Goal: Information Seeking & Learning: Learn about a topic

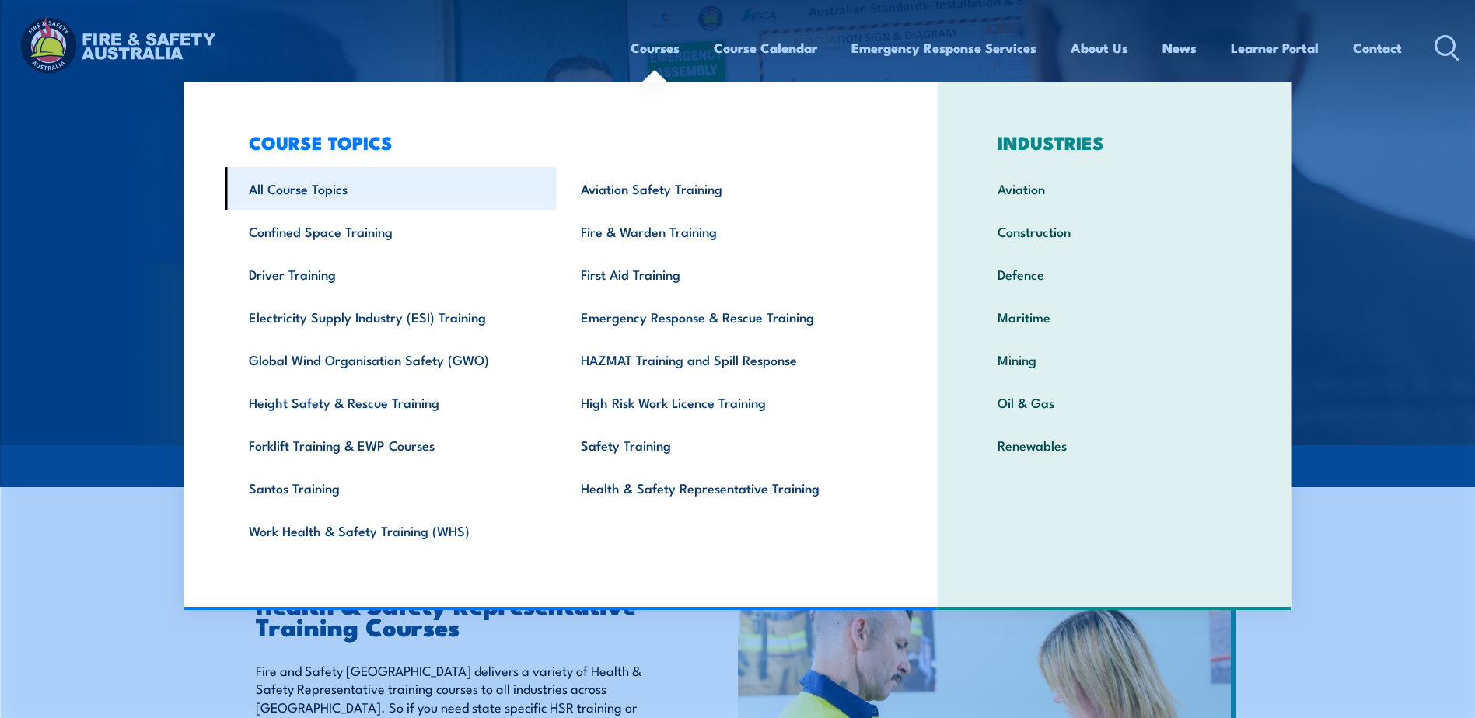
click at [359, 185] on link "All Course Topics" at bounding box center [391, 188] width 332 height 43
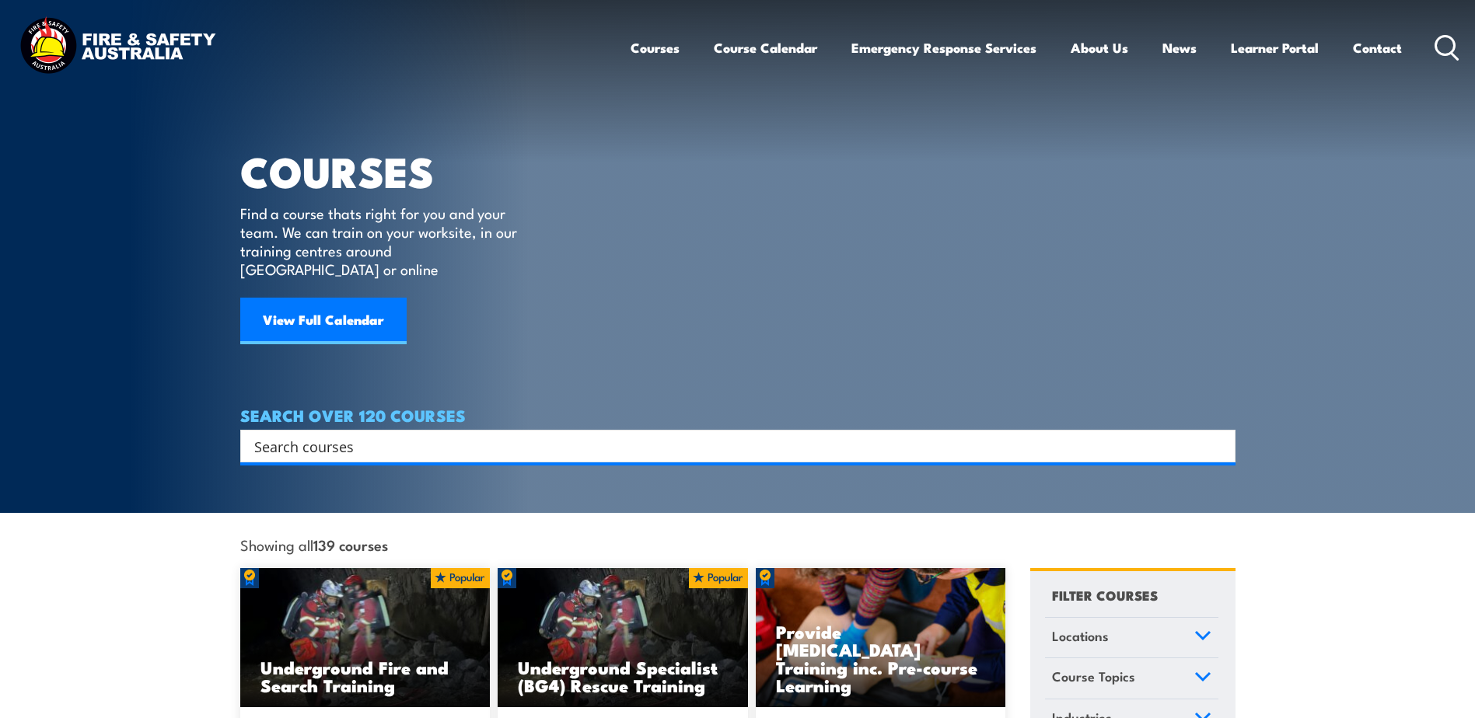
click at [450, 435] on input "Search input" at bounding box center [727, 446] width 947 height 23
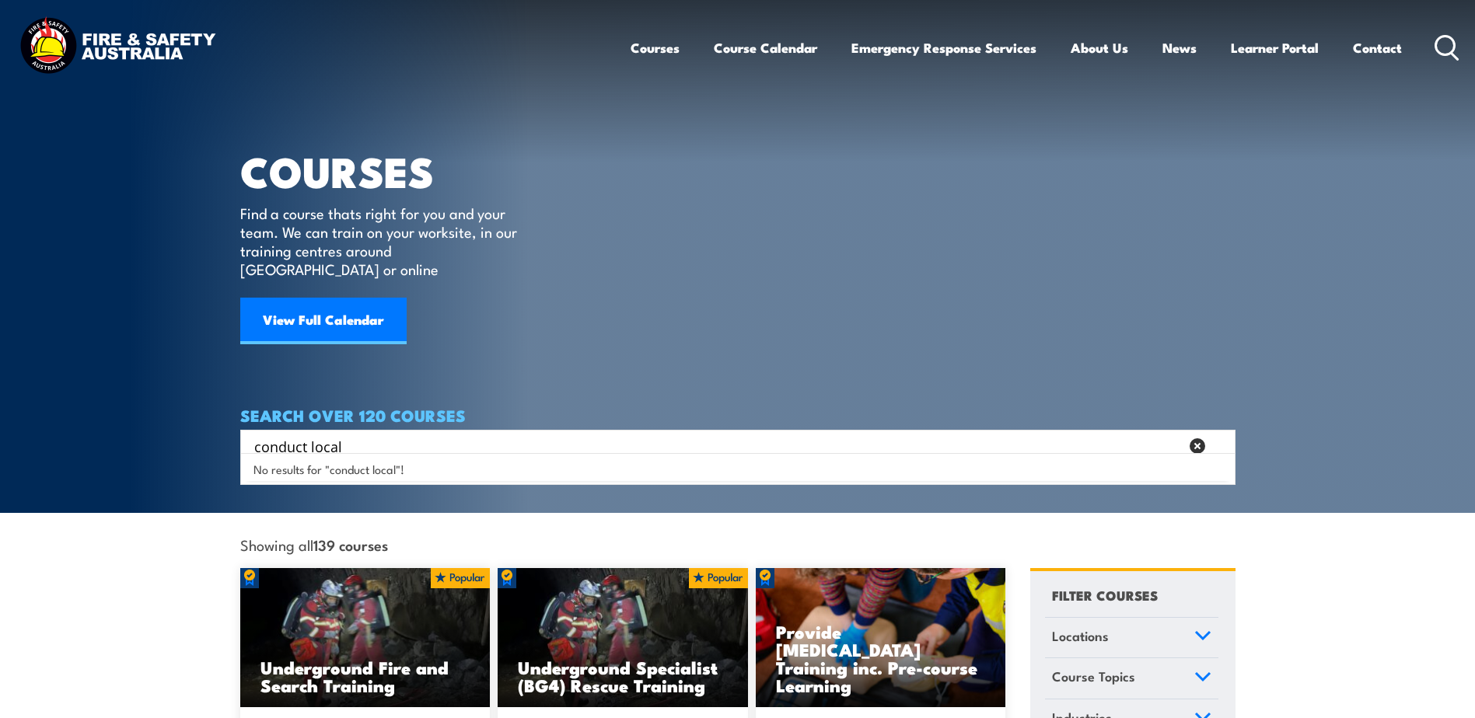
drag, startPoint x: 537, startPoint y: 421, endPoint x: 60, endPoint y: 405, distance: 476.9
click at [75, 413] on section "COURSES Find a course thats right for you and your team. We can train on your w…" at bounding box center [737, 256] width 1475 height 513
type input "white card"
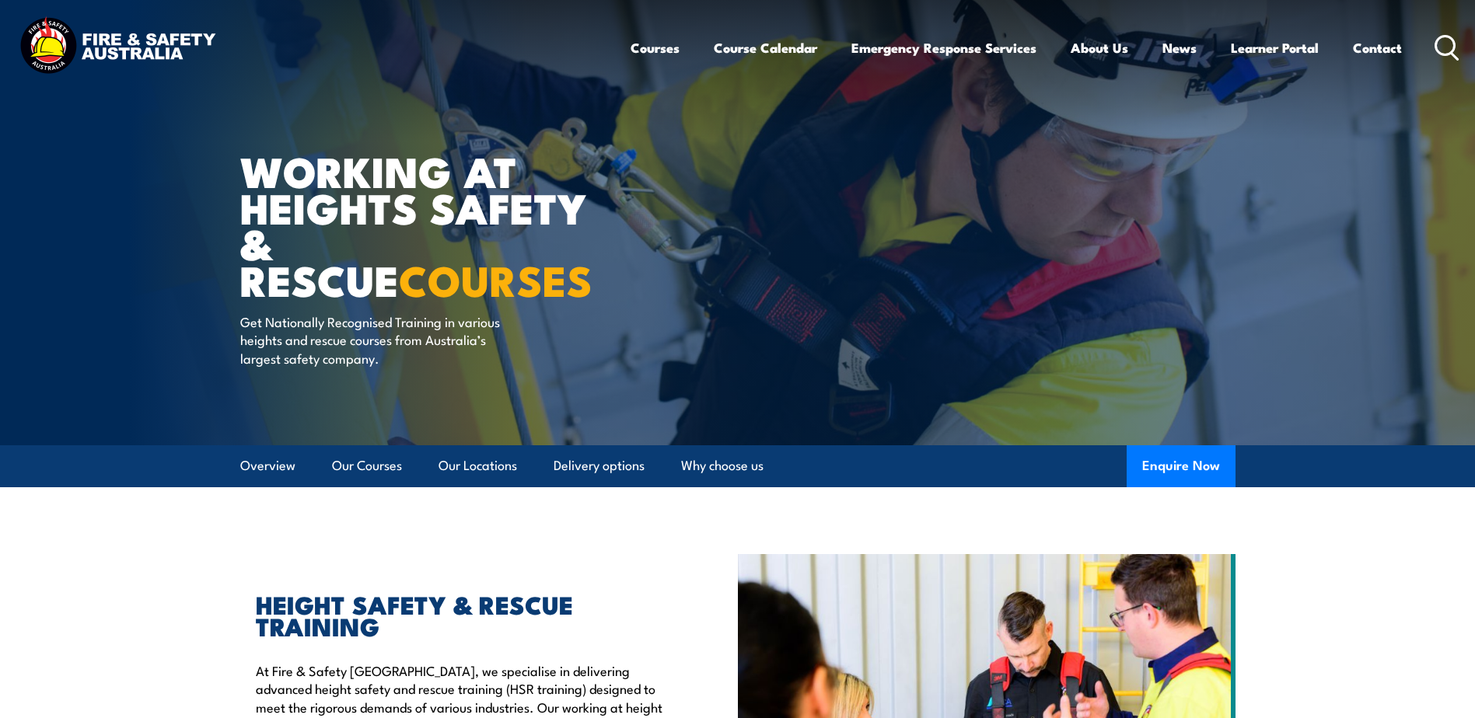
click at [1453, 47] on icon at bounding box center [1447, 48] width 25 height 26
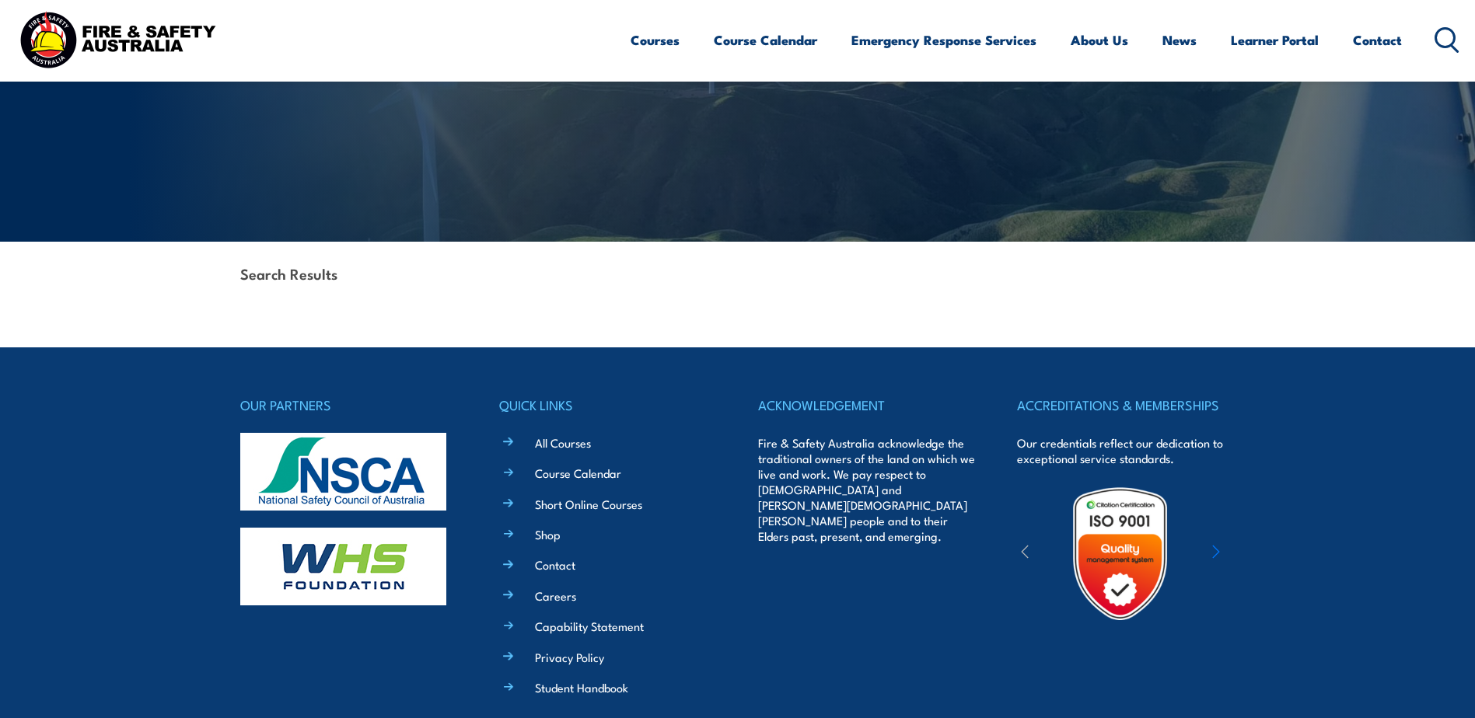
scroll to position [329, 0]
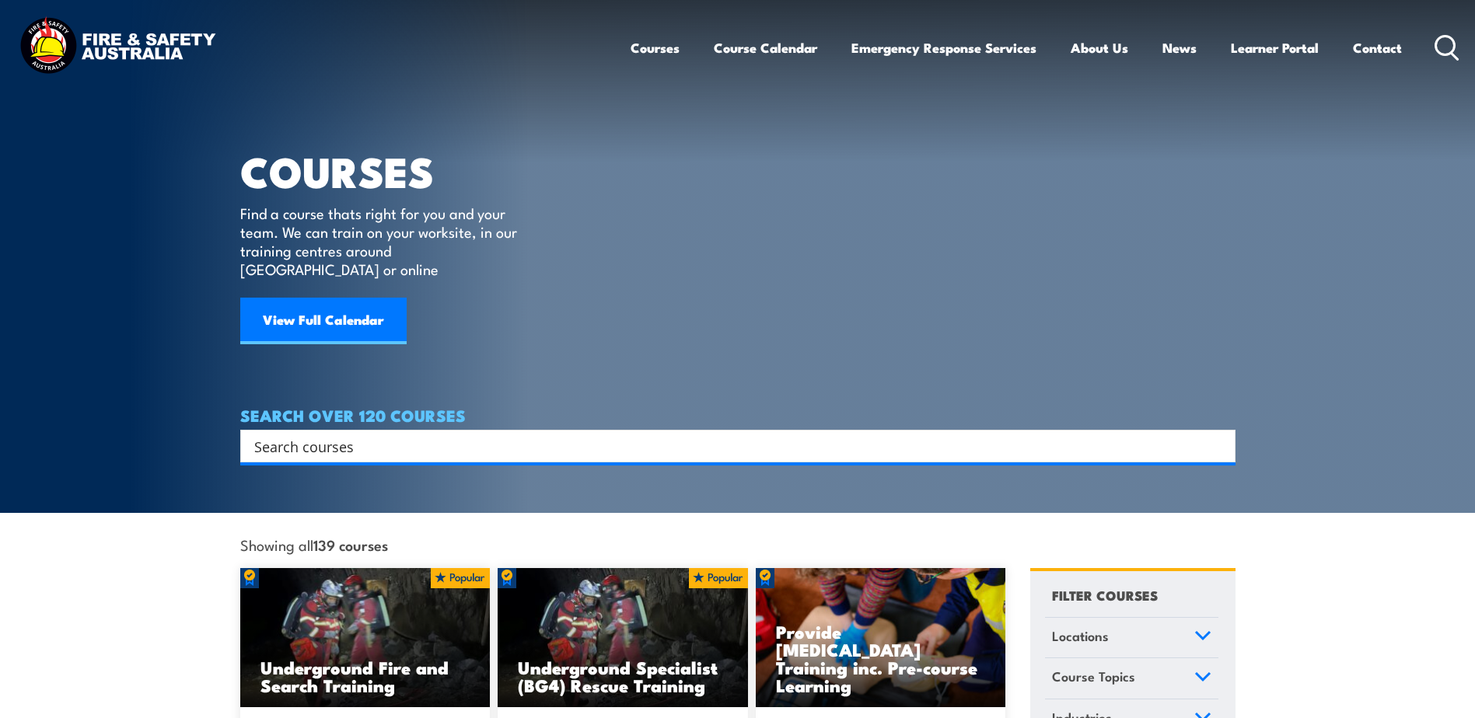
click at [531, 430] on div "Search" at bounding box center [737, 446] width 995 height 33
click at [522, 438] on div "Search" at bounding box center [737, 446] width 995 height 33
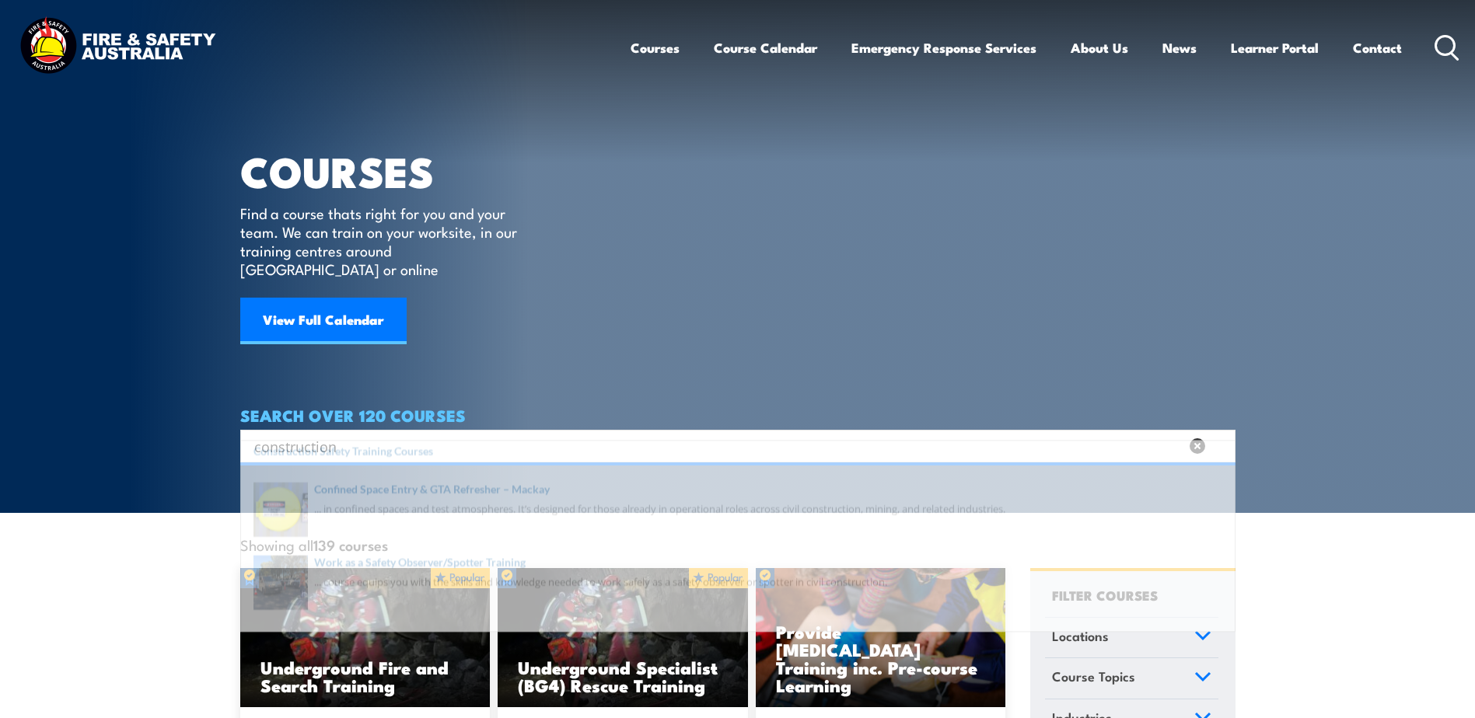
type input "construction"
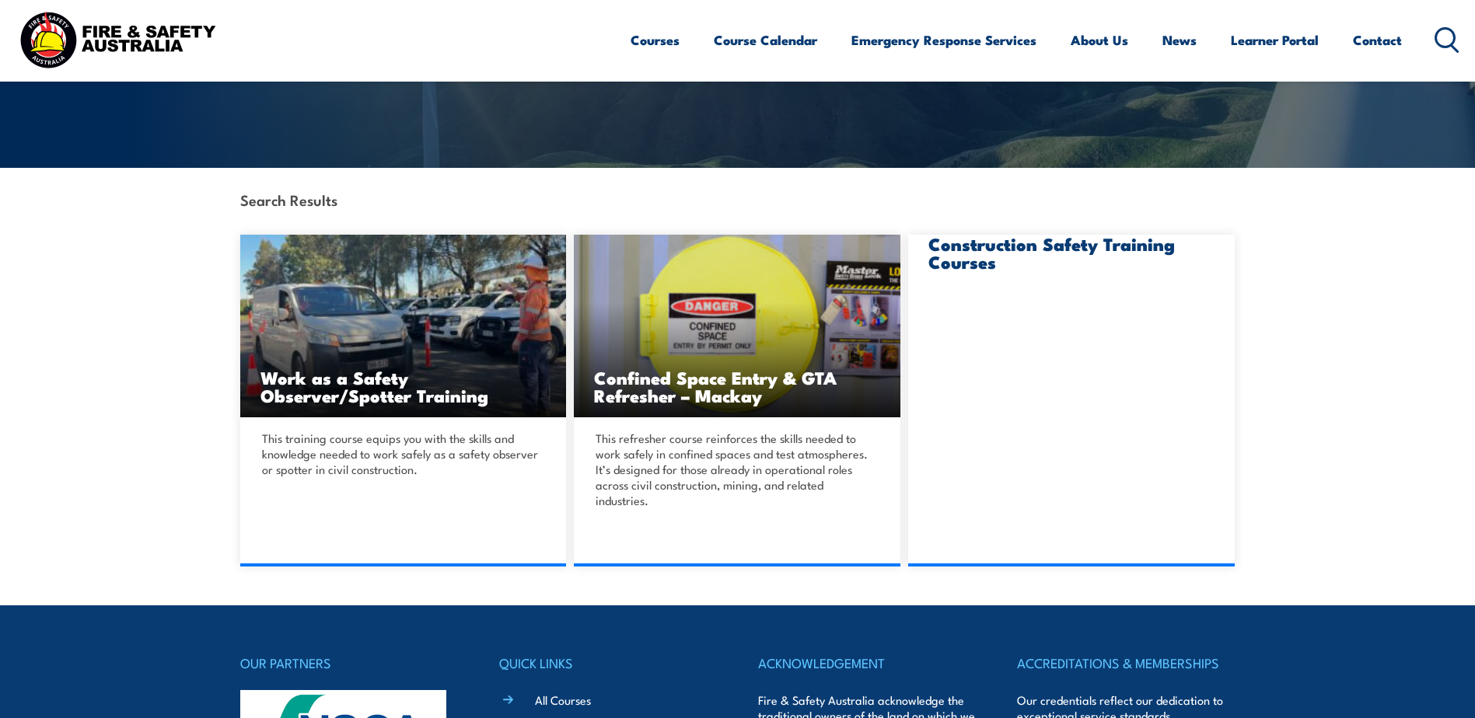
scroll to position [311, 0]
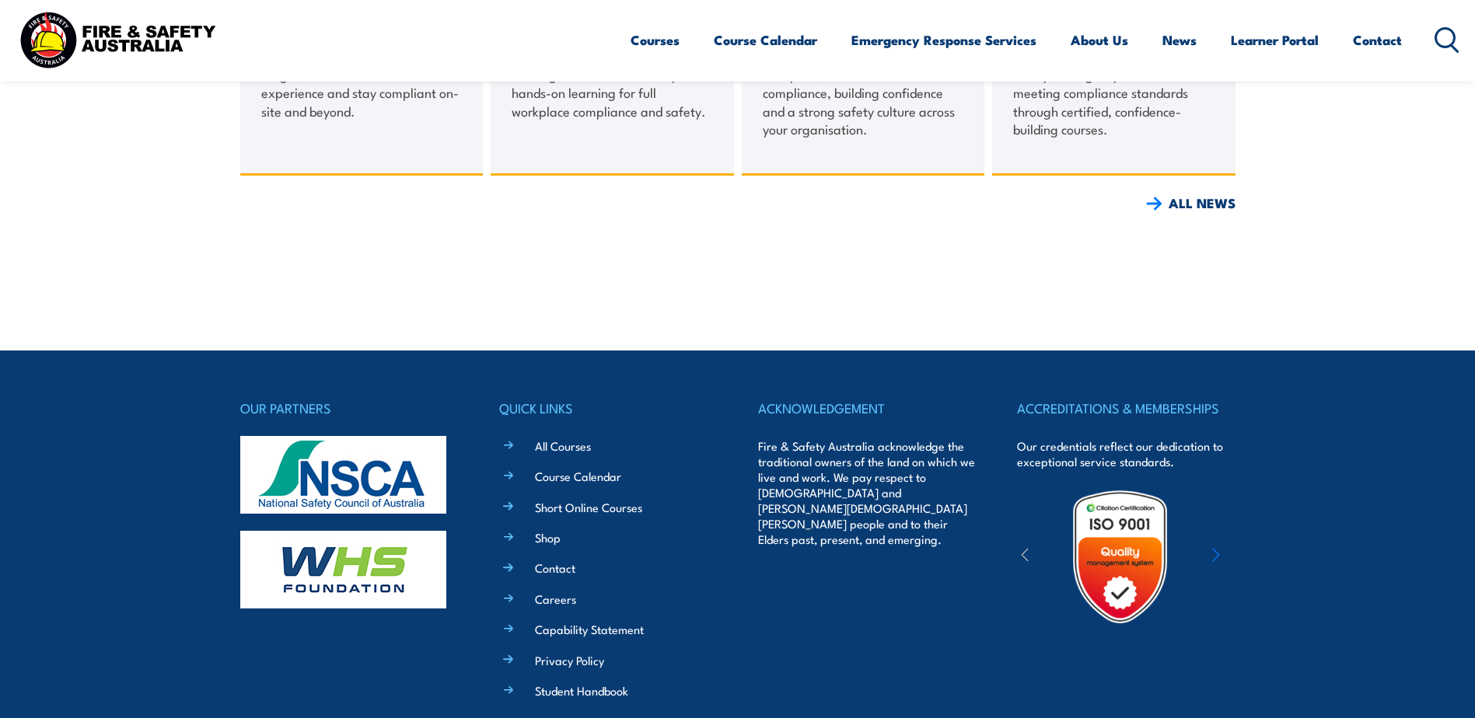
scroll to position [1555, 0]
